Goal: Transaction & Acquisition: Purchase product/service

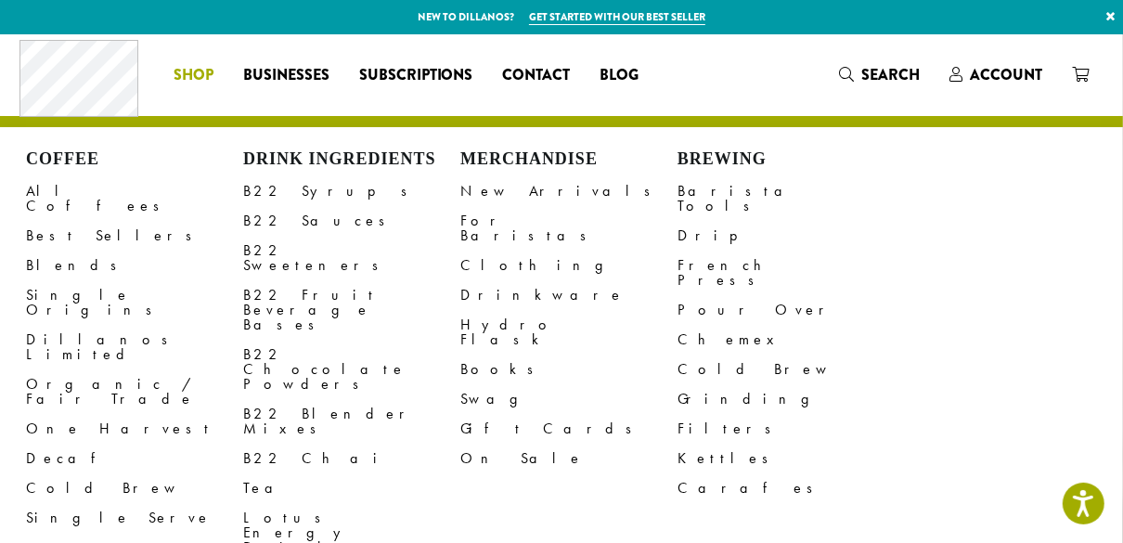
click at [185, 66] on span "Shop" at bounding box center [194, 75] width 40 height 23
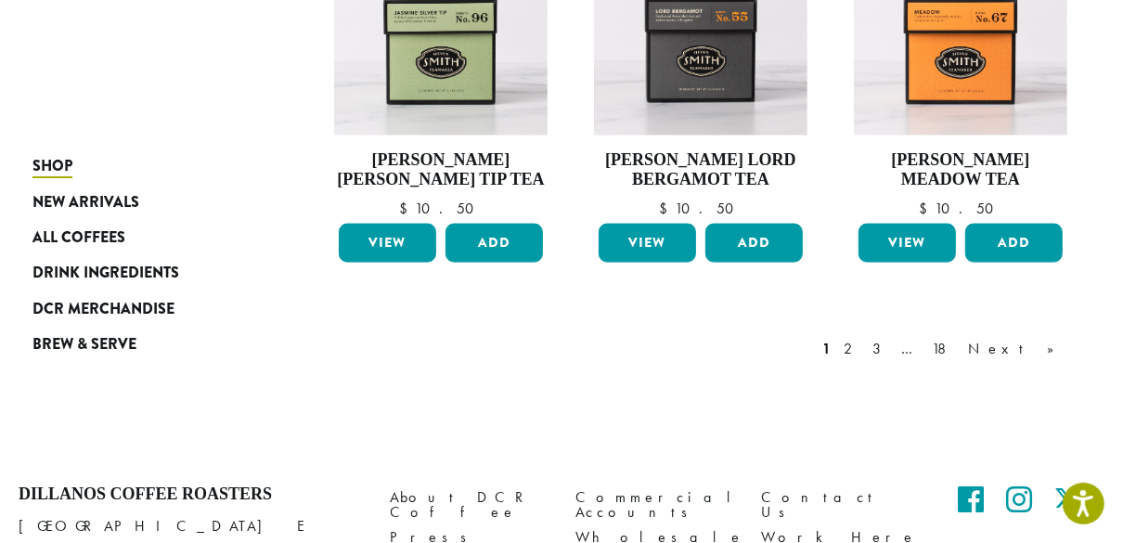
scroll to position [1509, 0]
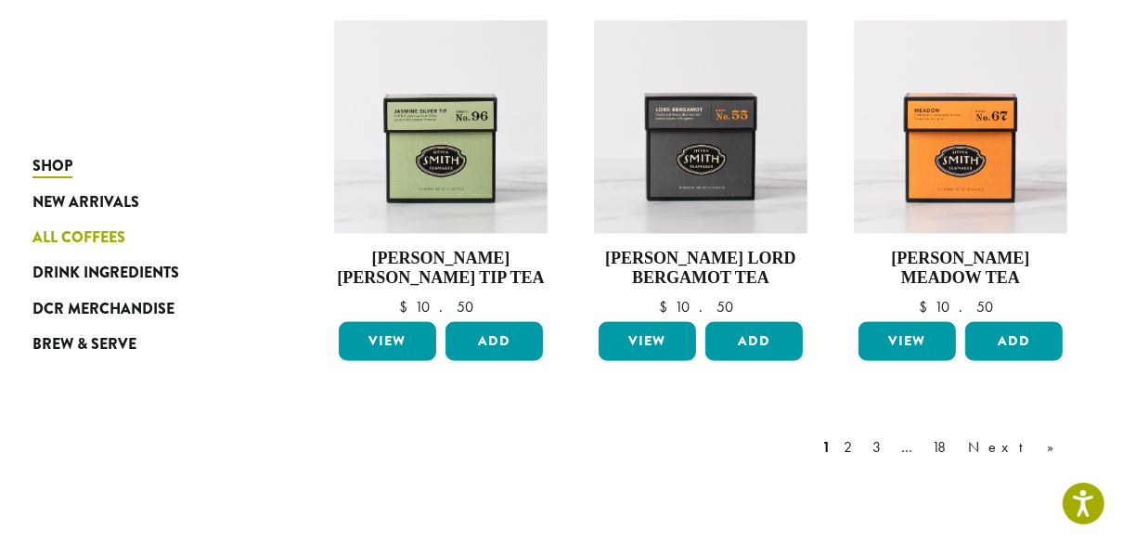
click at [96, 239] on span "All Coffees" at bounding box center [78, 237] width 93 height 23
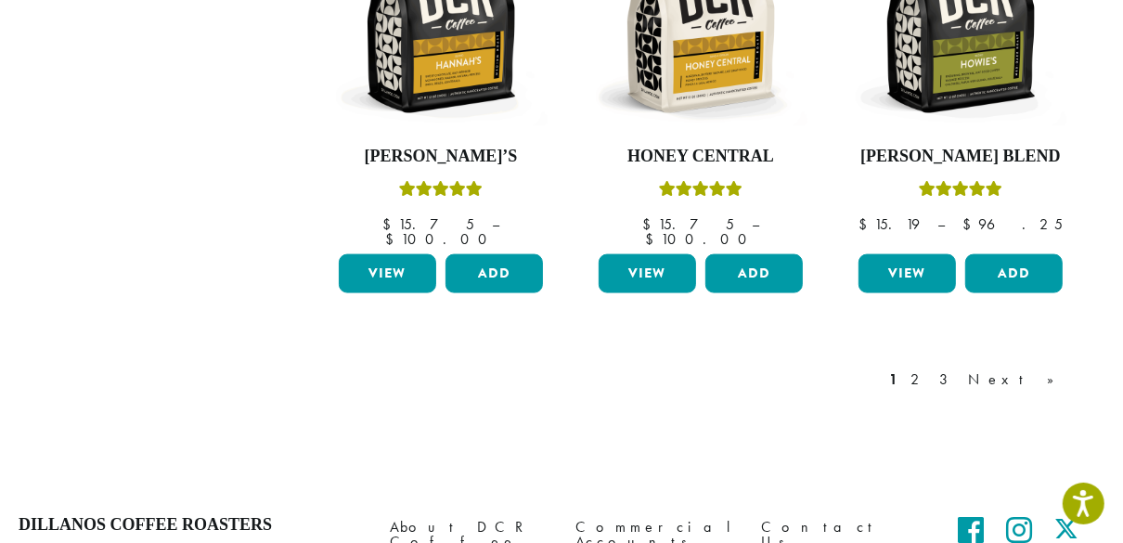
scroll to position [1732, 0]
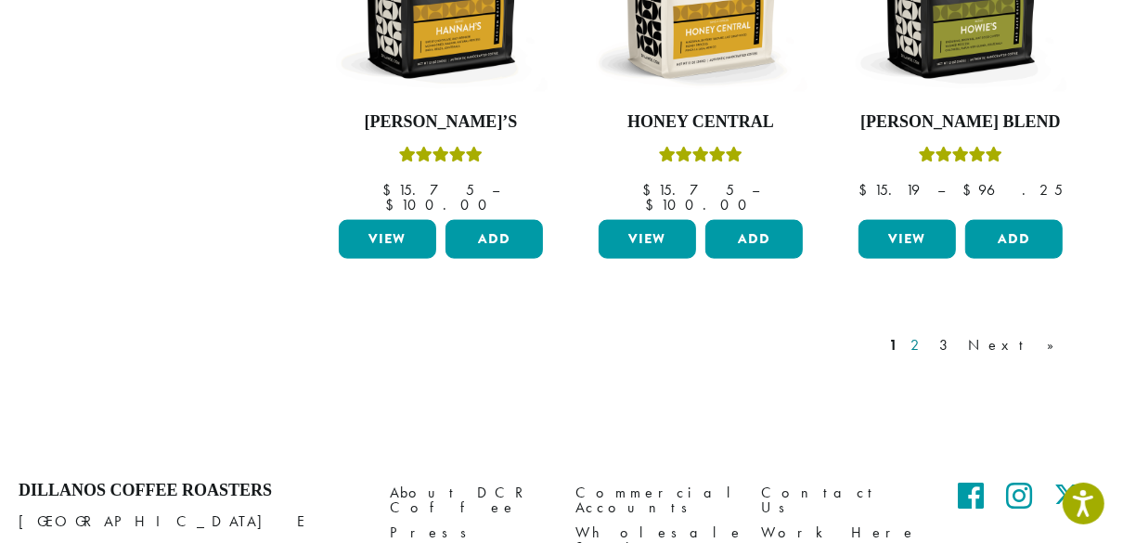
click at [930, 334] on link "2" at bounding box center [918, 345] width 23 height 22
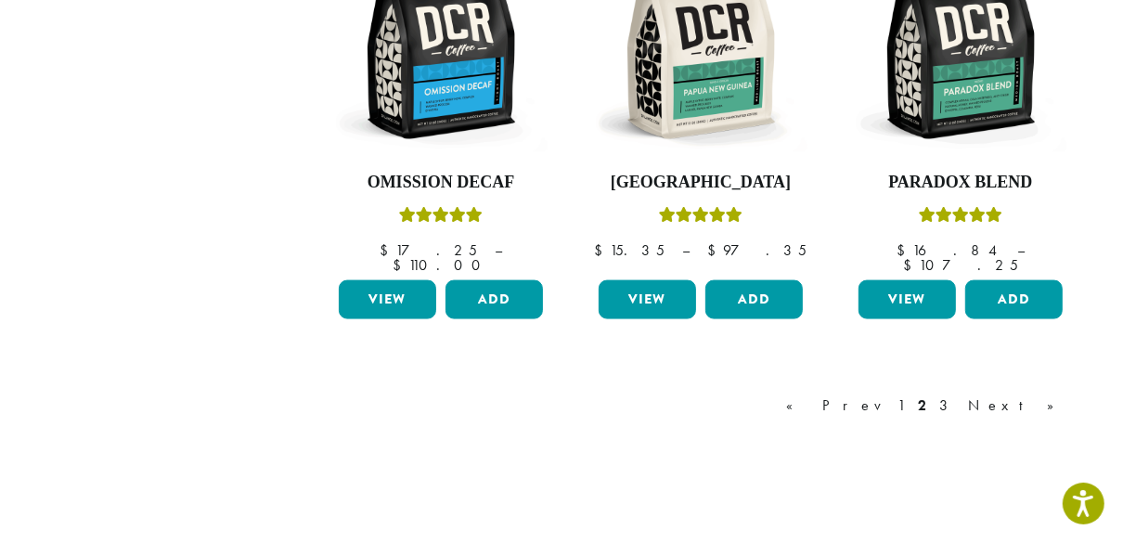
scroll to position [1698, 0]
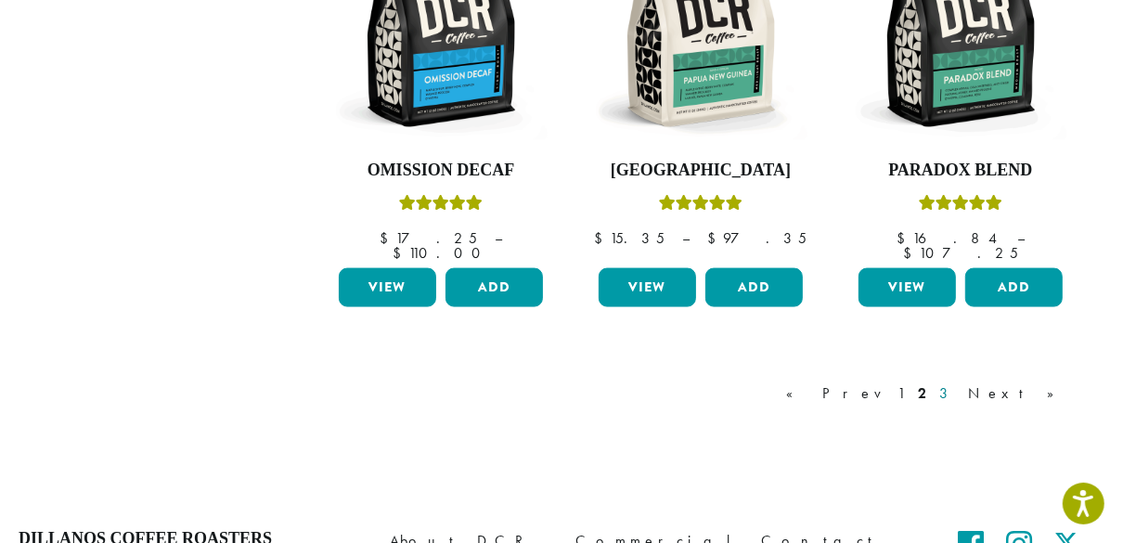
click at [959, 382] on link "3" at bounding box center [946, 393] width 23 height 22
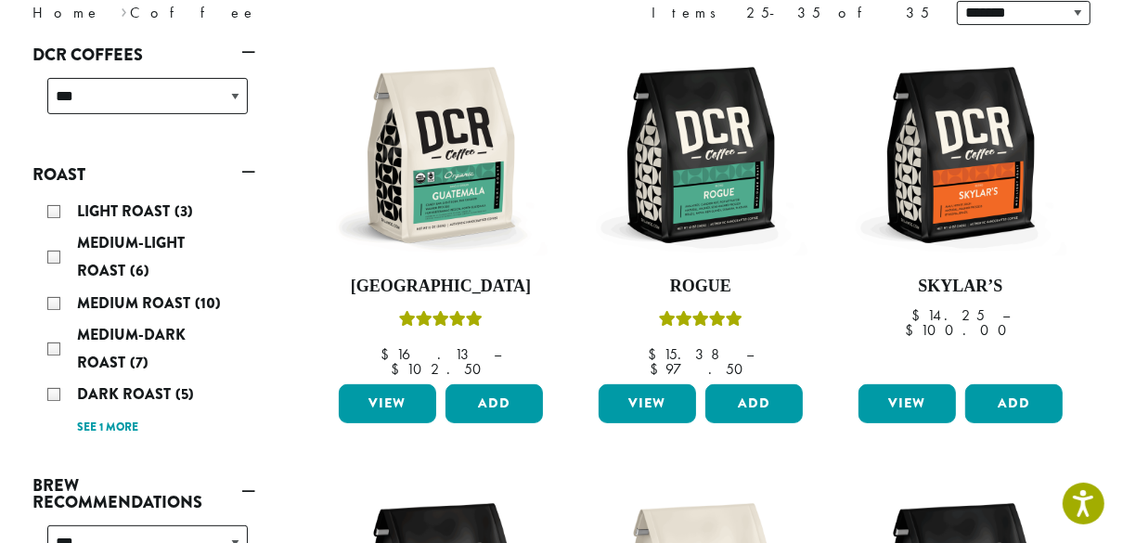
scroll to position [263, 0]
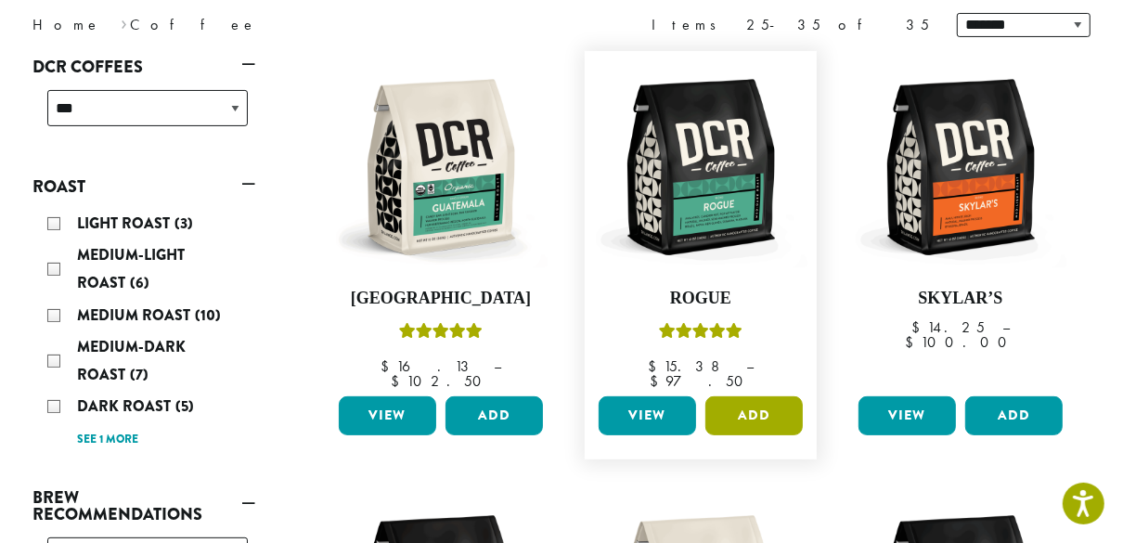
click at [761, 396] on button "Add" at bounding box center [753, 415] width 97 height 39
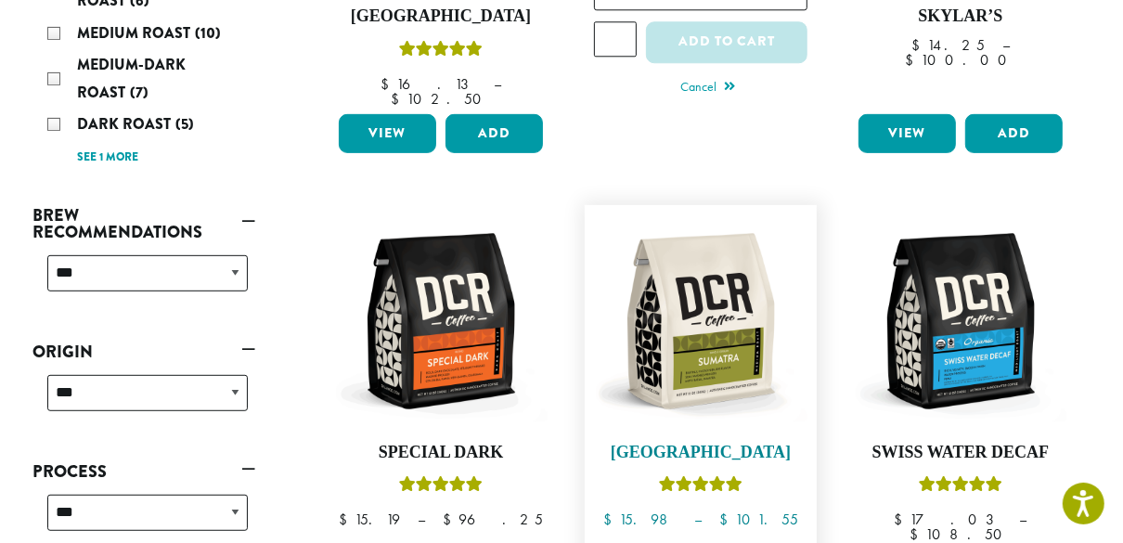
scroll to position [560, 0]
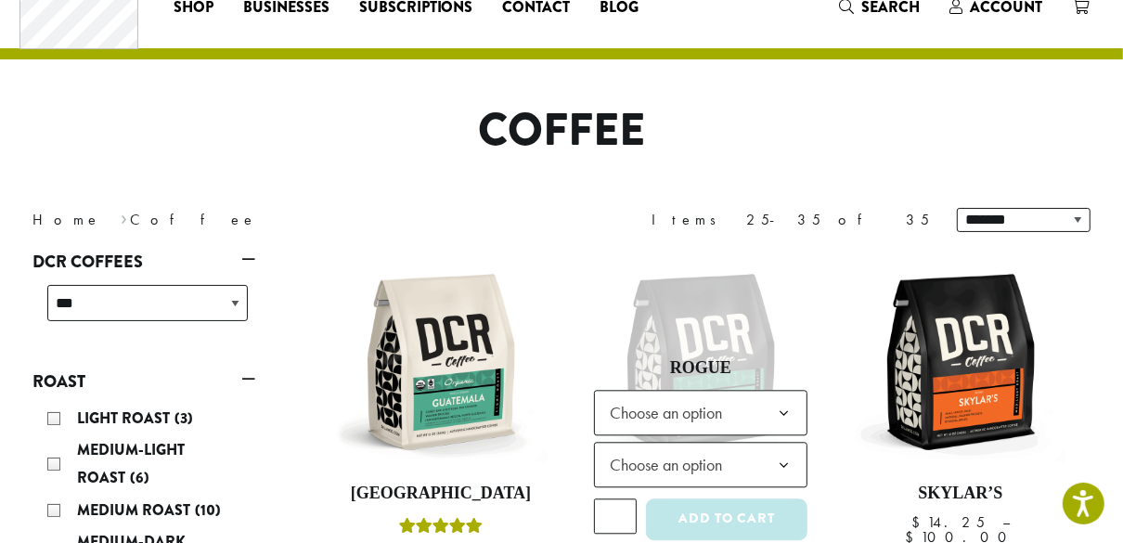
scroll to position [0, 0]
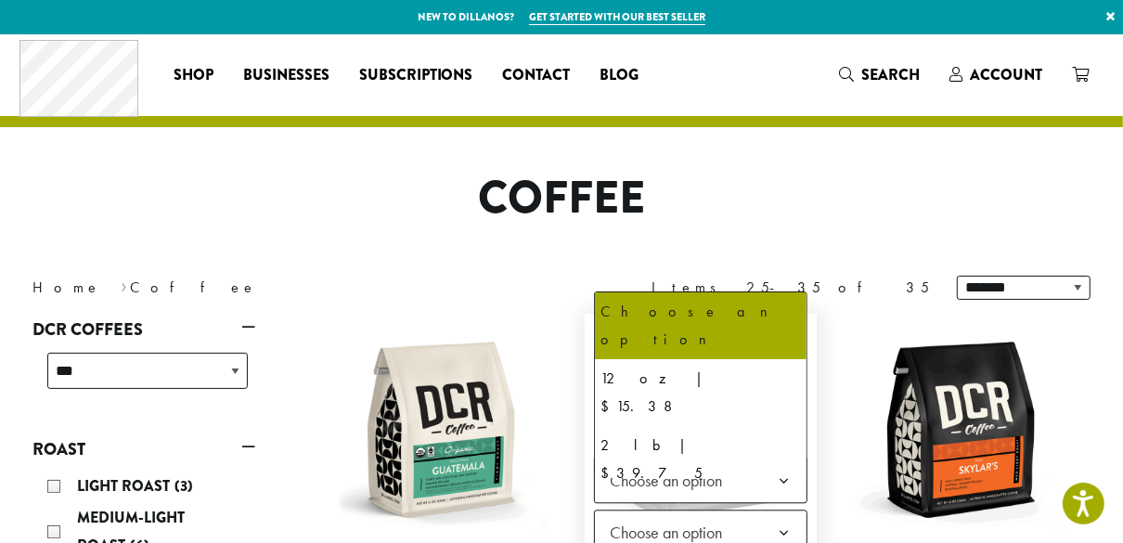
click at [786, 471] on b at bounding box center [783, 480] width 45 height 45
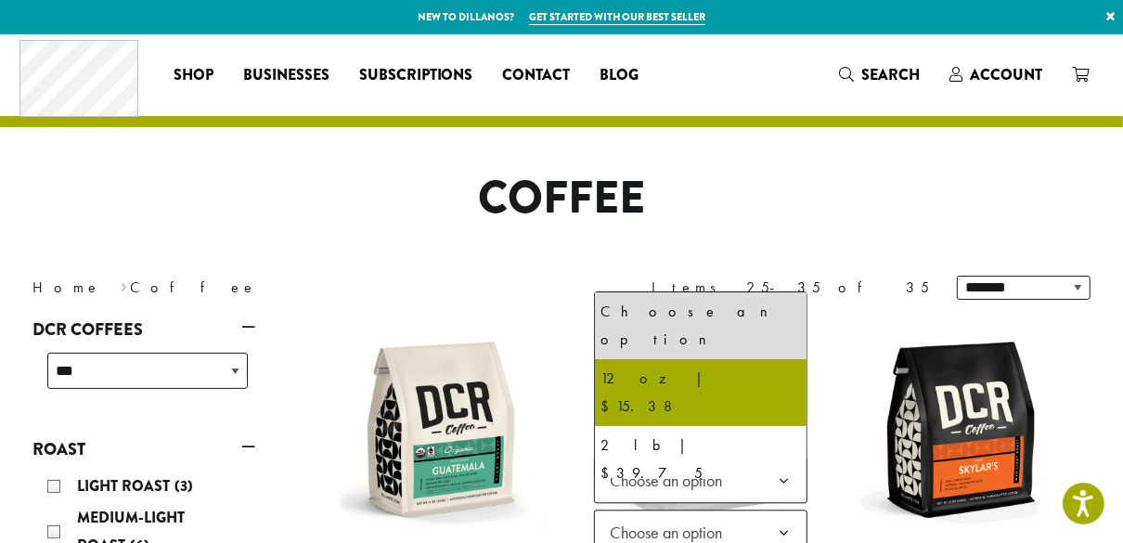
select select "*********"
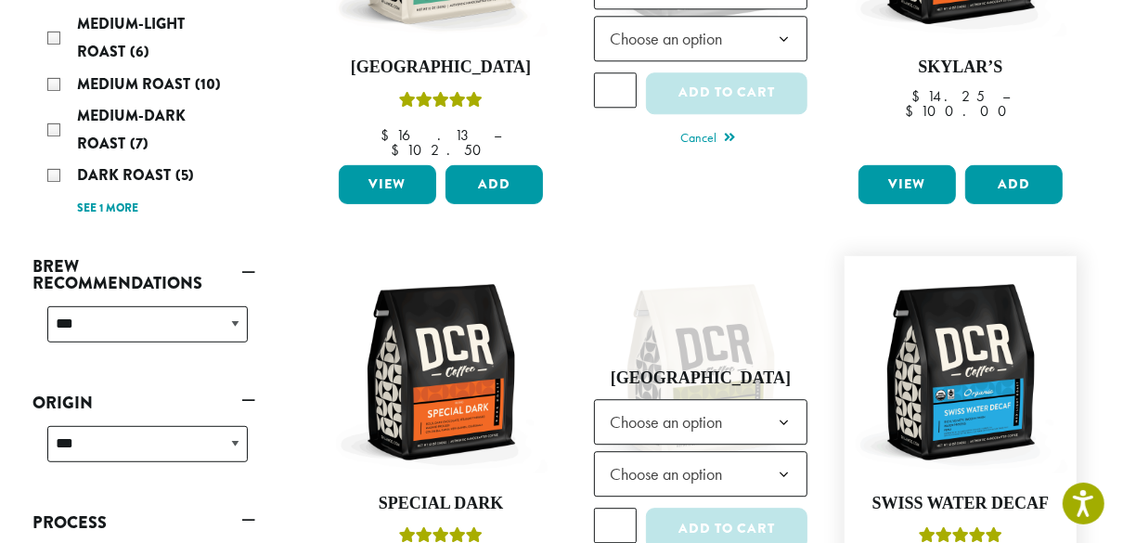
scroll to position [495, 0]
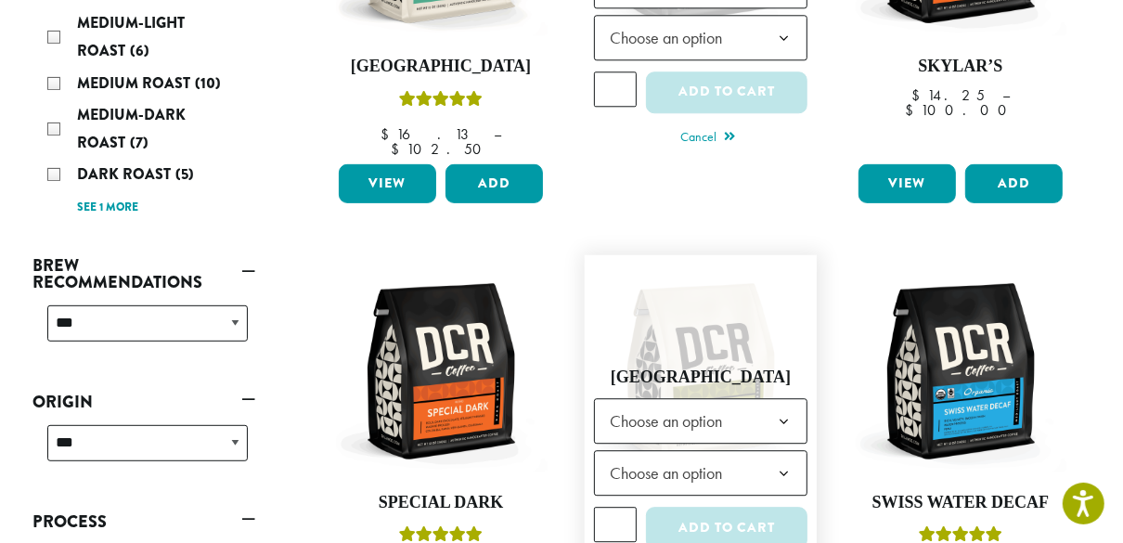
click at [782, 400] on b at bounding box center [783, 422] width 45 height 45
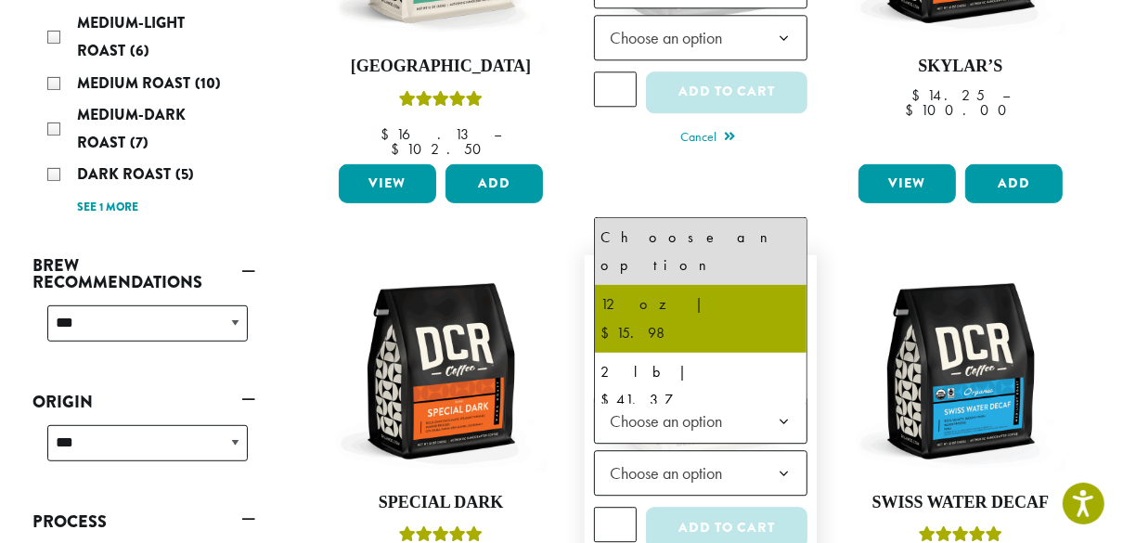
select select "*********"
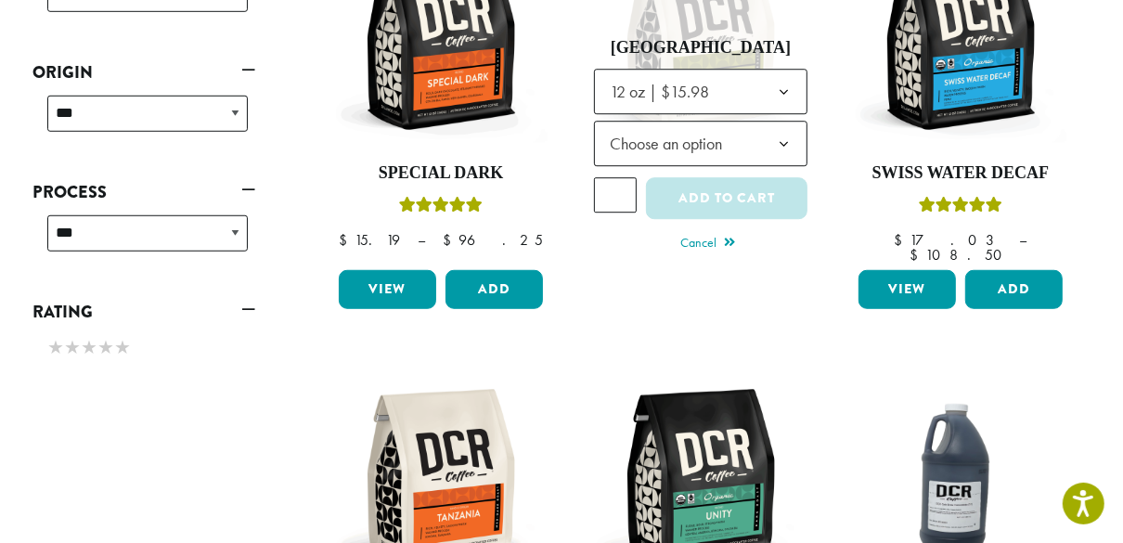
scroll to position [664, 0]
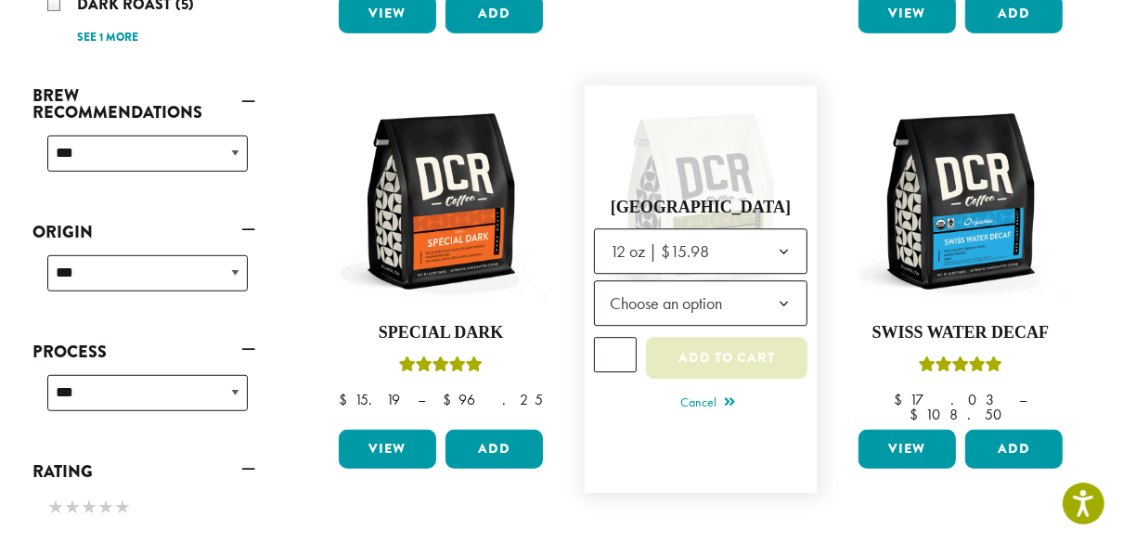
click at [746, 338] on button "Add to cart" at bounding box center [726, 359] width 161 height 42
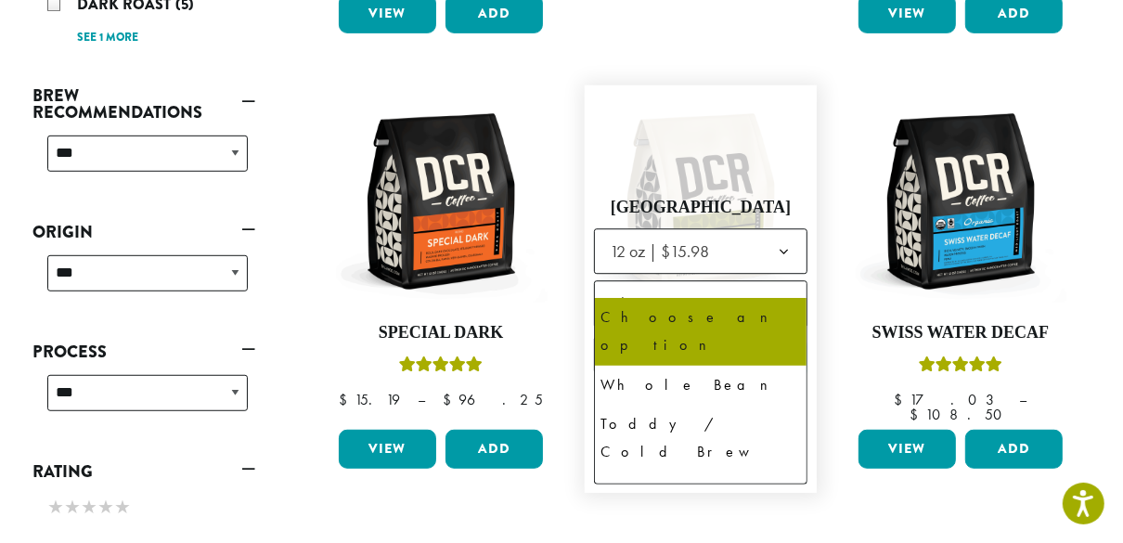
click at [722, 286] on span "Choose an option" at bounding box center [671, 304] width 138 height 36
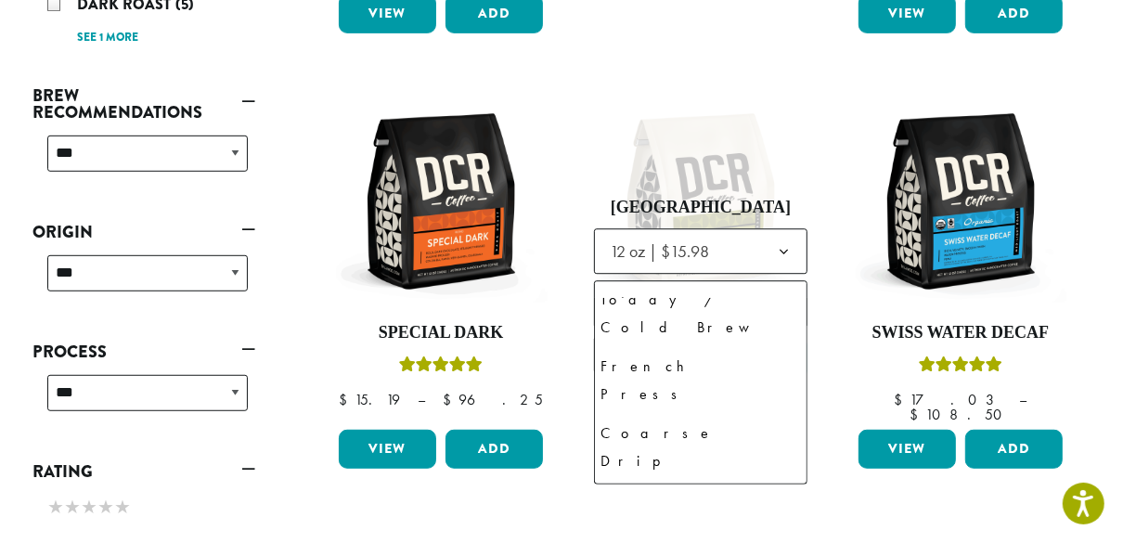
scroll to position [126, 0]
